Goal: Task Accomplishment & Management: Use online tool/utility

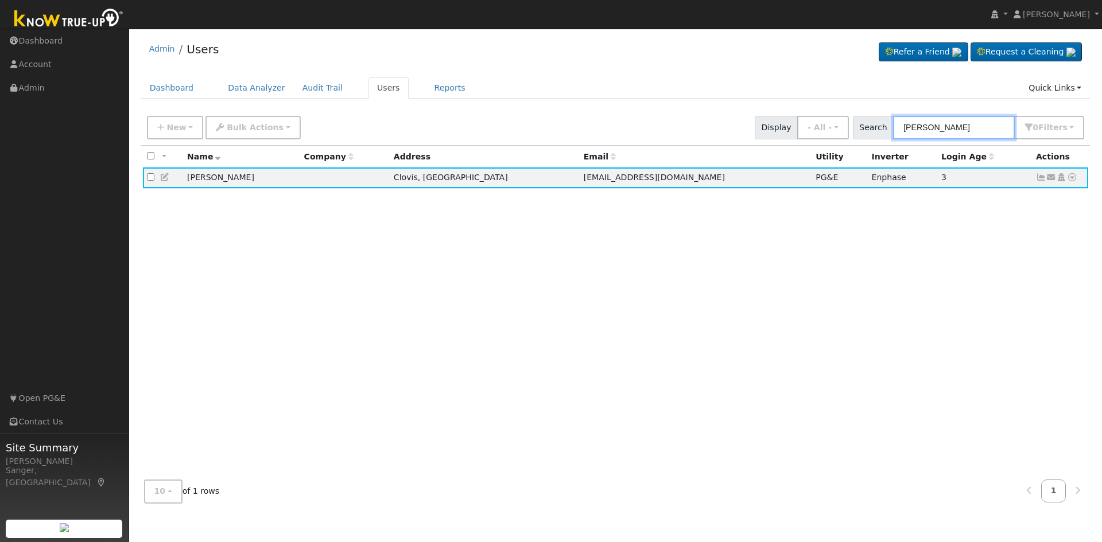
drag, startPoint x: 942, startPoint y: 127, endPoint x: 873, endPoint y: 132, distance: 69.6
click at [873, 132] on div "Search Attia 0 Filter s My accounts Role Show - All - Show Leads Admin Billing …" at bounding box center [969, 128] width 232 height 24
paste input "[PERSON_NAME]"
type input "[PERSON_NAME]"
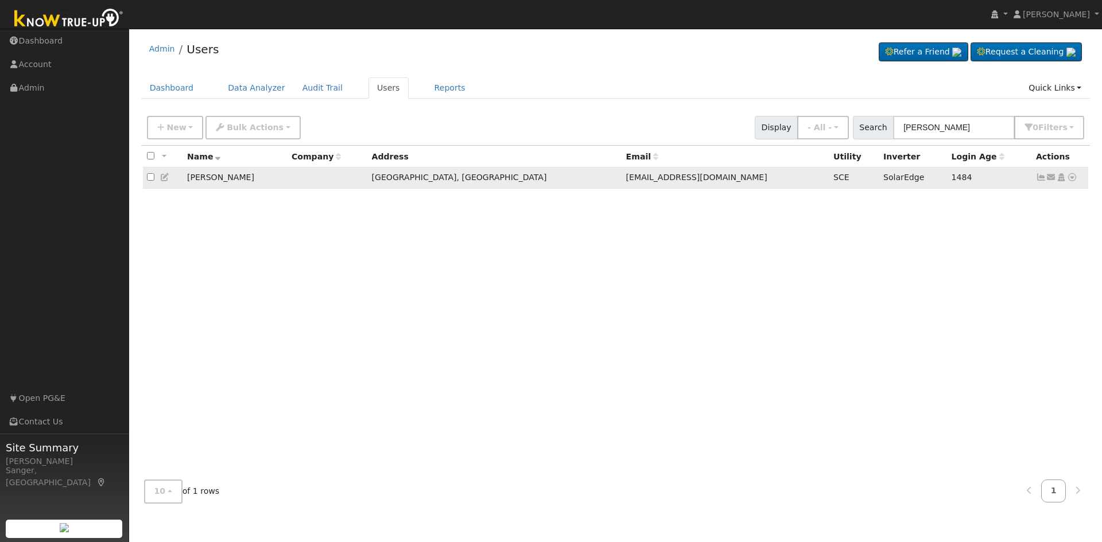
click at [1072, 181] on icon at bounding box center [1072, 177] width 10 height 8
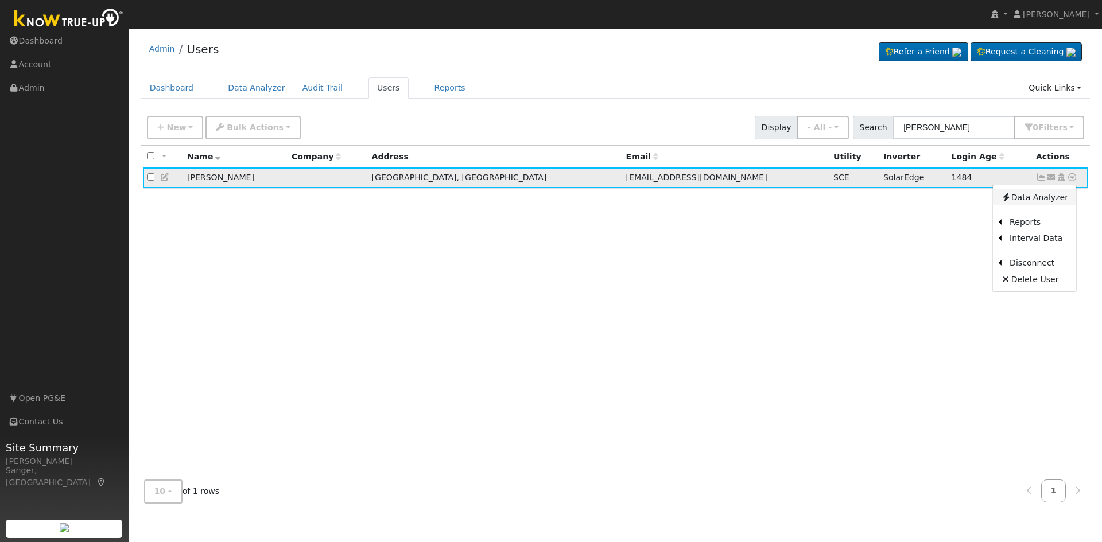
click at [1051, 204] on link "Data Analyzer" at bounding box center [1034, 197] width 83 height 16
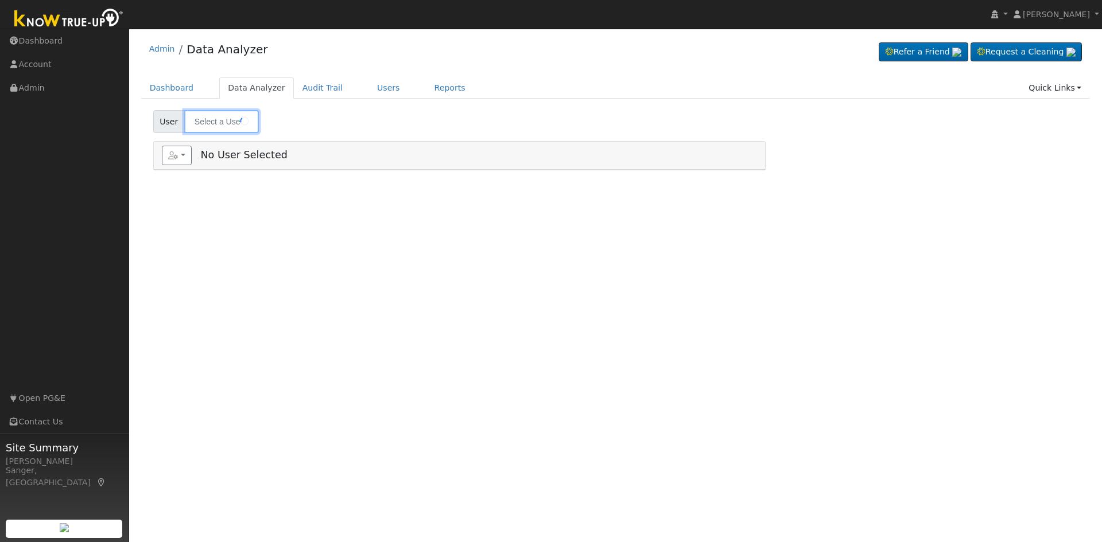
type input "[PERSON_NAME]"
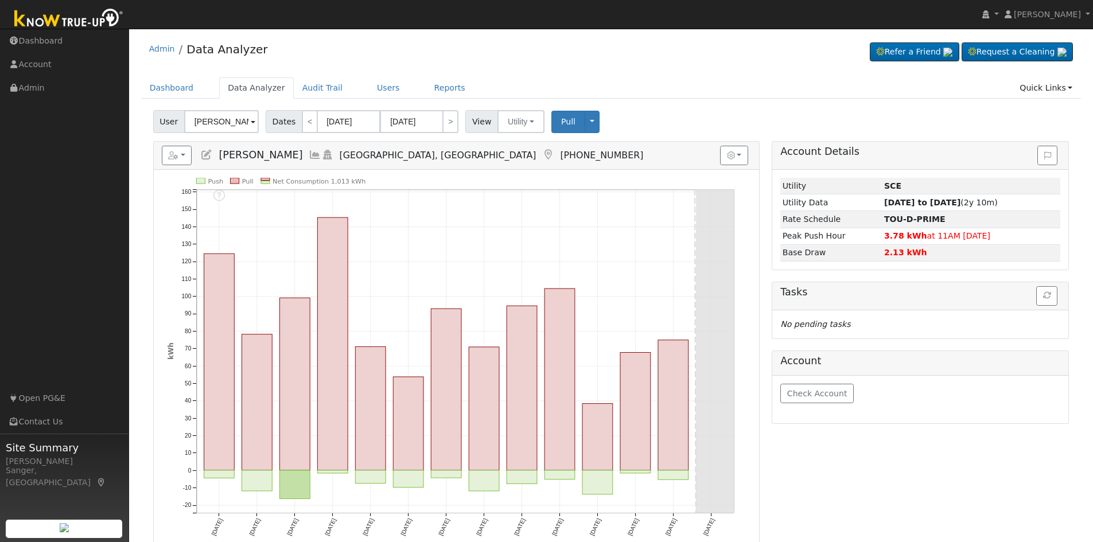
click at [321, 152] on icon at bounding box center [315, 155] width 13 height 10
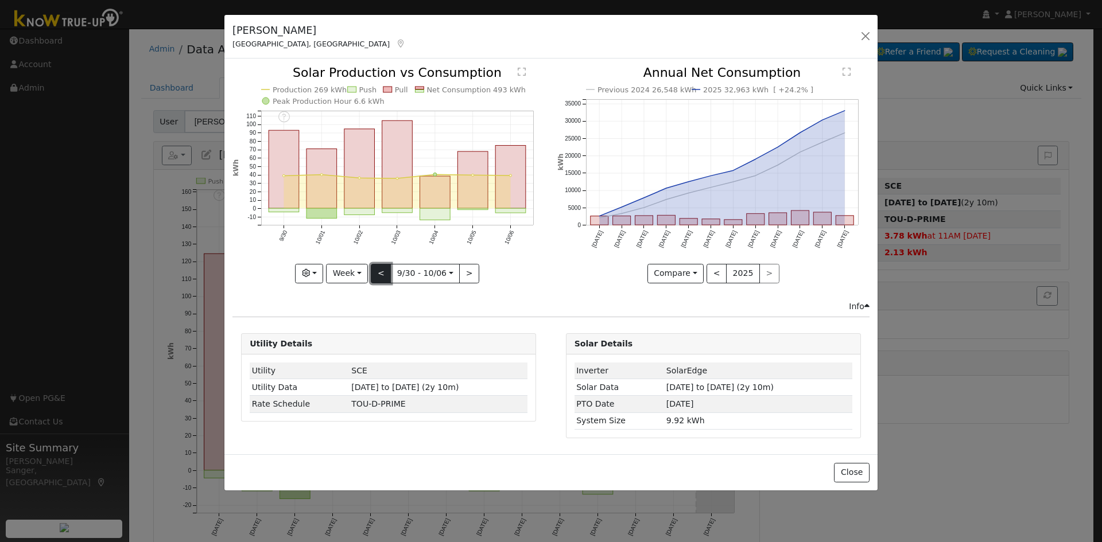
click at [381, 273] on button "<" at bounding box center [381, 274] width 20 height 20
type input "[DATE]"
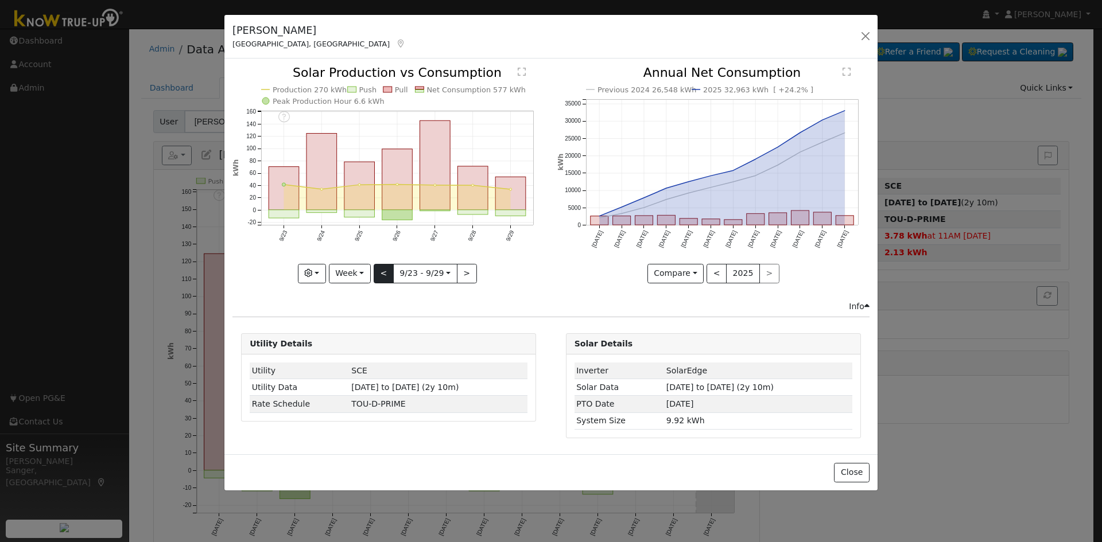
click at [381, 273] on div at bounding box center [388, 175] width 312 height 216
